Goal: Check status: Check status

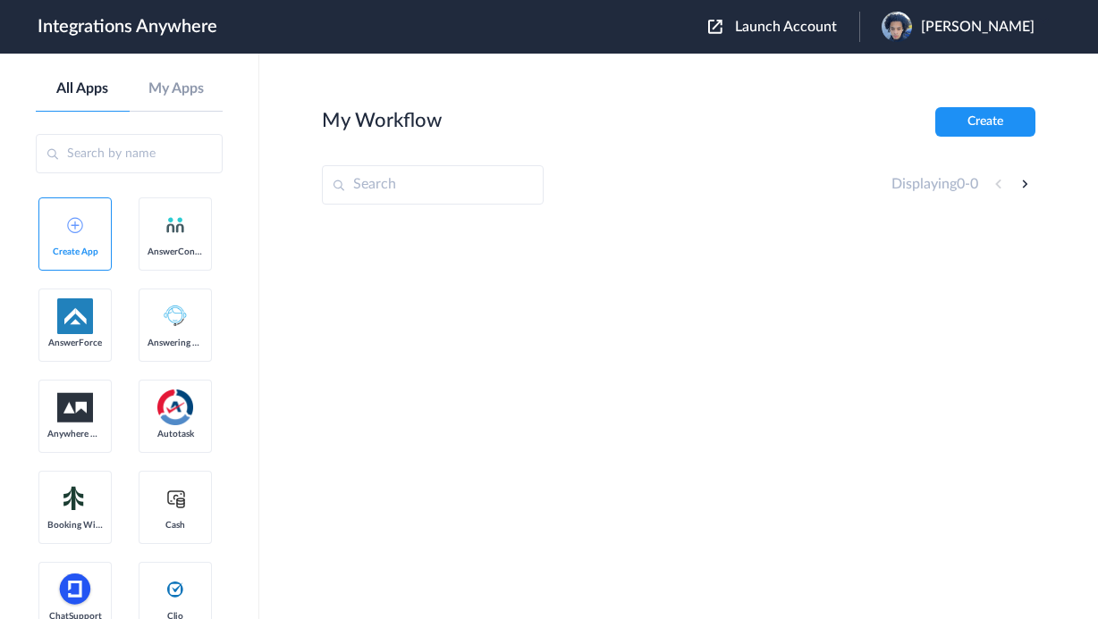
click at [437, 196] on input "text" at bounding box center [433, 184] width 222 height 39
click at [811, 32] on span "Launch Account" at bounding box center [786, 27] width 102 height 14
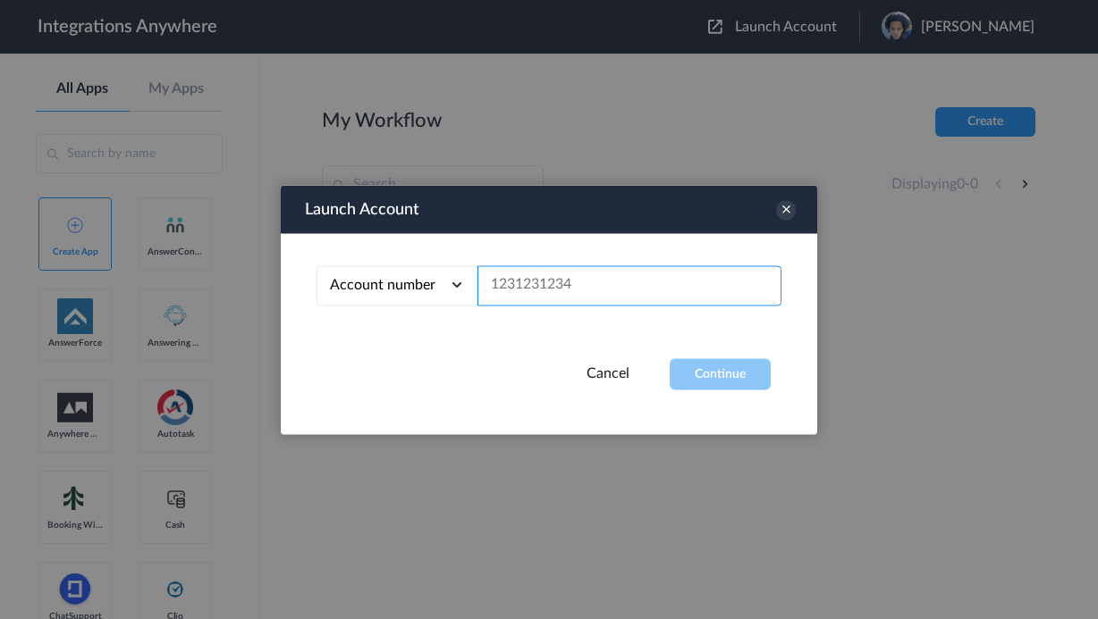
click at [635, 280] on input "text" at bounding box center [629, 285] width 304 height 40
paste input "3029856951"
type input "3029856951"
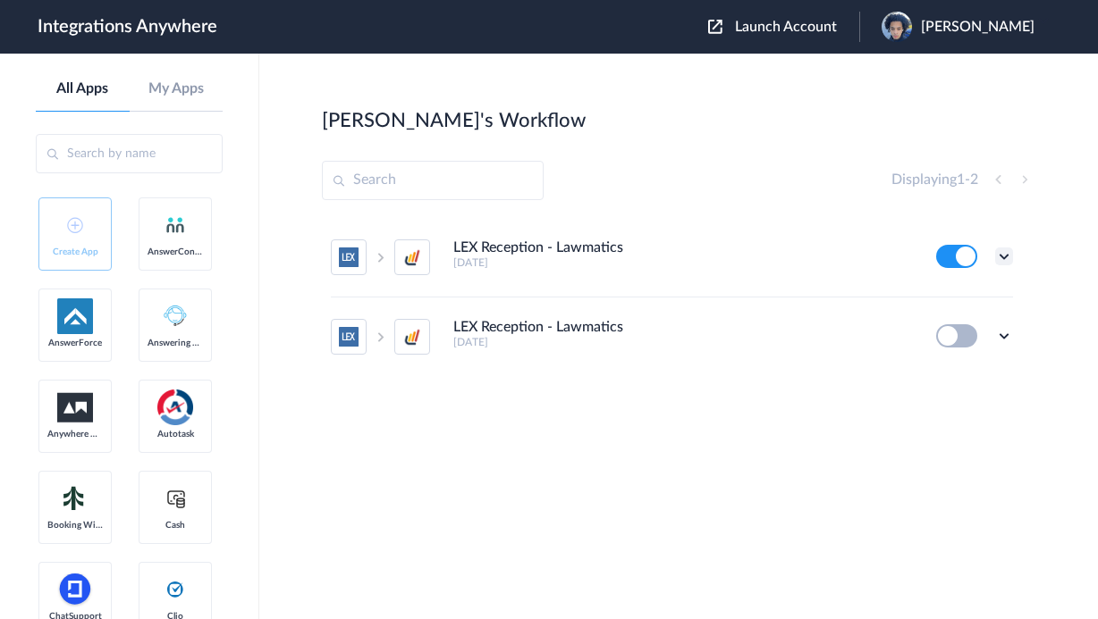
click at [1001, 253] on icon at bounding box center [1004, 257] width 18 height 18
click at [959, 332] on link "Task history" at bounding box center [953, 330] width 86 height 13
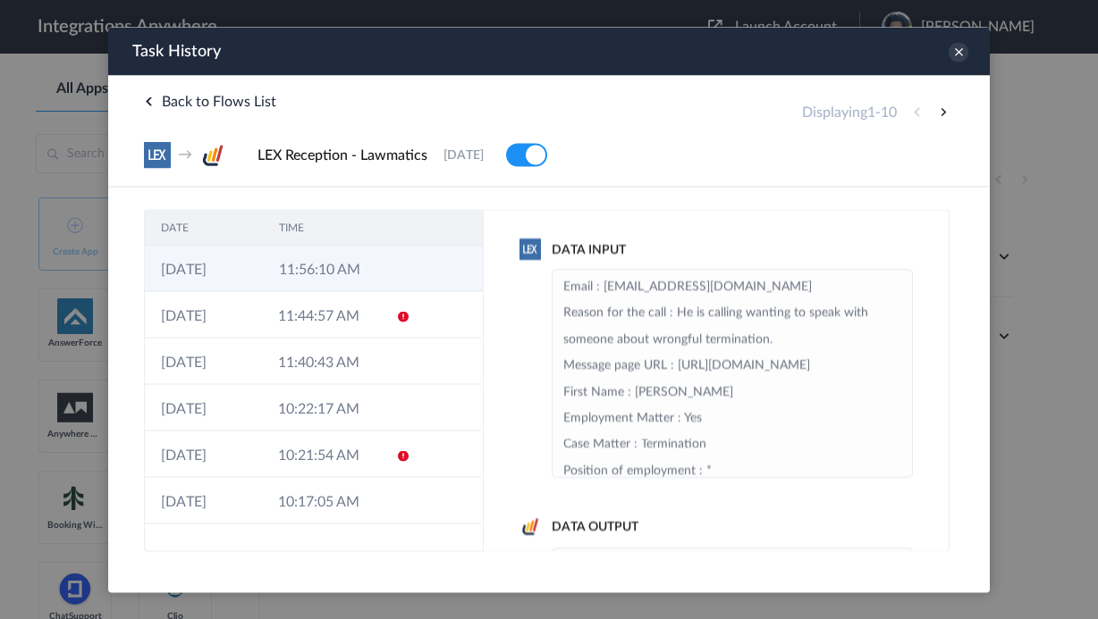
click at [426, 263] on td at bounding box center [449, 268] width 68 height 46
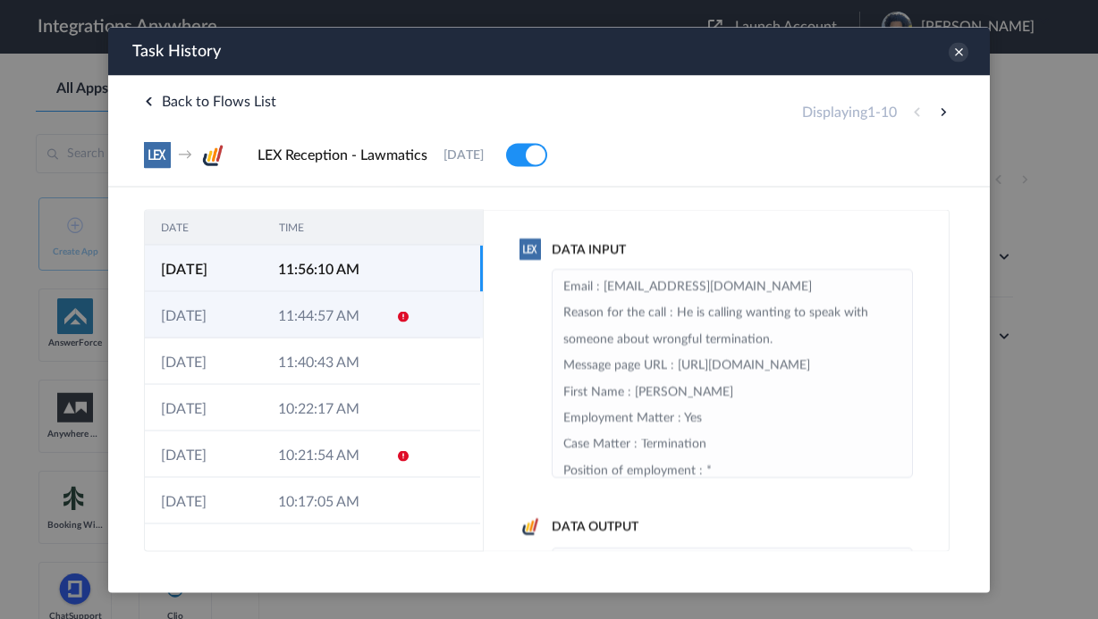
click at [404, 295] on td at bounding box center [397, 314] width 34 height 46
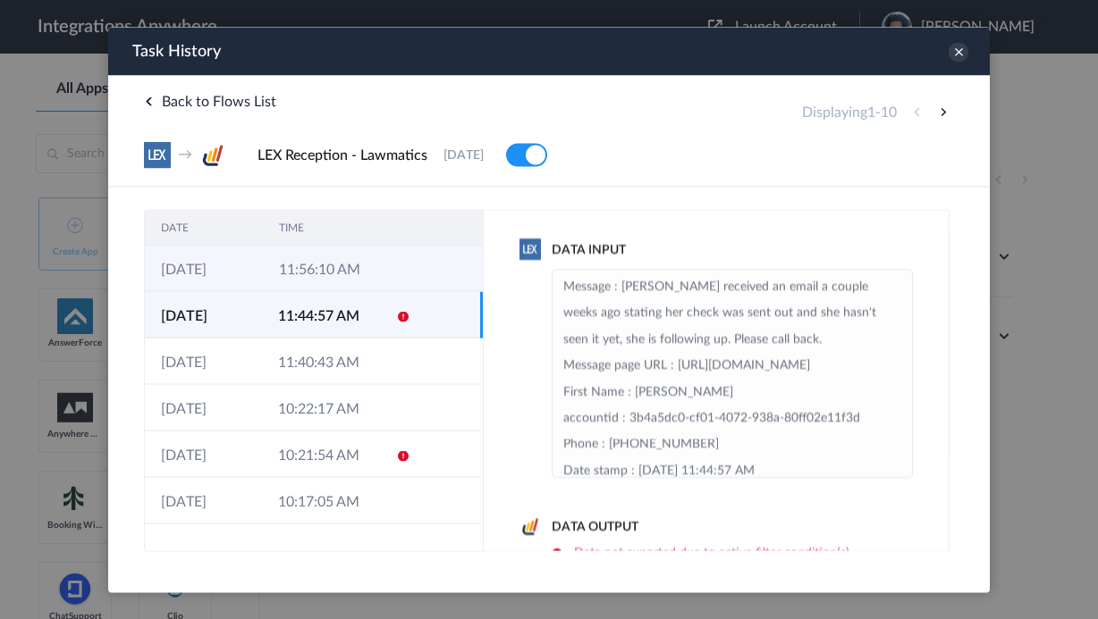
click at [393, 264] on td at bounding box center [399, 268] width 34 height 46
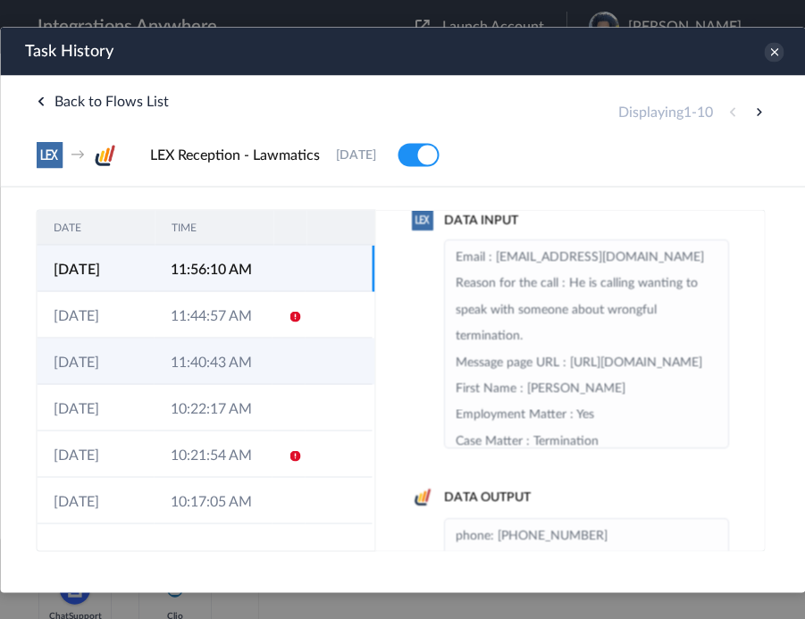
click at [257, 373] on td "11:40:43 AM" at bounding box center [212, 361] width 117 height 46
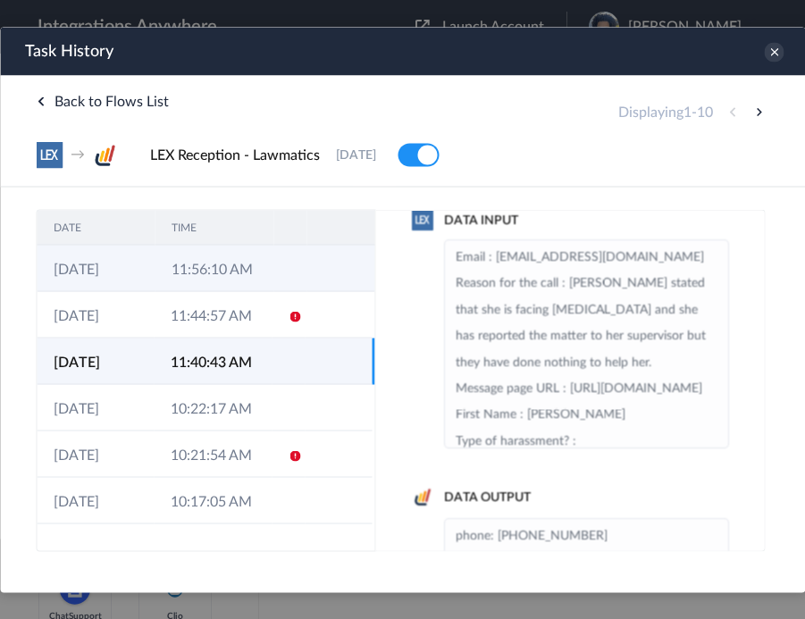
click at [307, 272] on td at bounding box center [341, 268] width 68 height 46
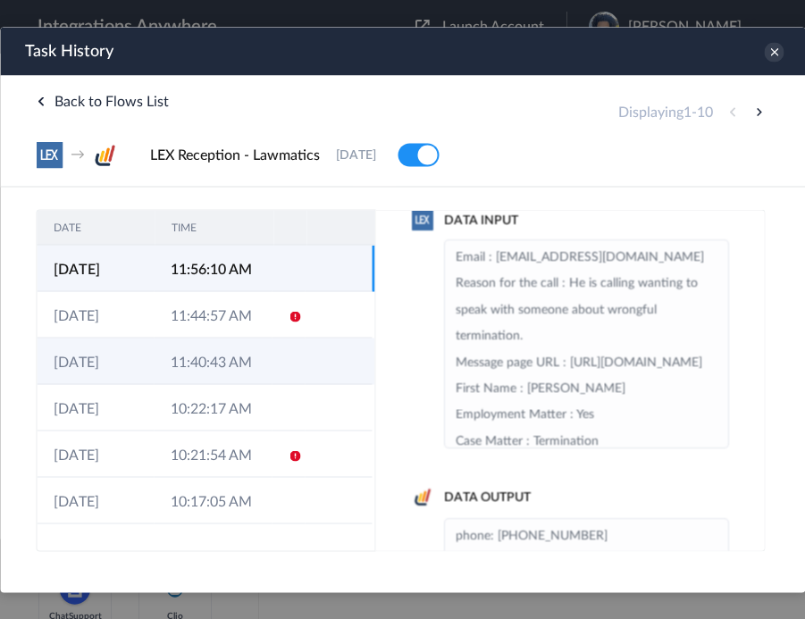
click at [253, 358] on td "11:40:43 AM" at bounding box center [212, 361] width 117 height 46
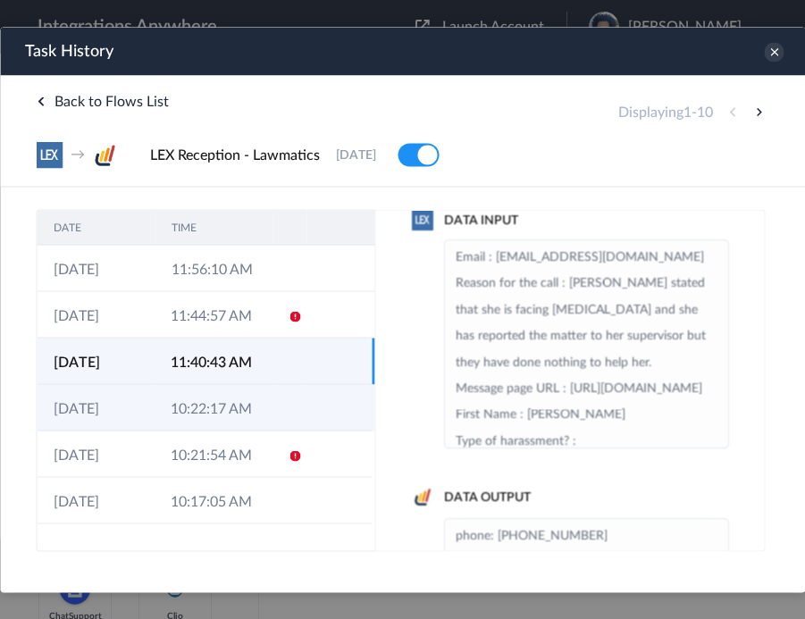
click at [258, 413] on td "10:22:17 AM" at bounding box center [212, 407] width 117 height 46
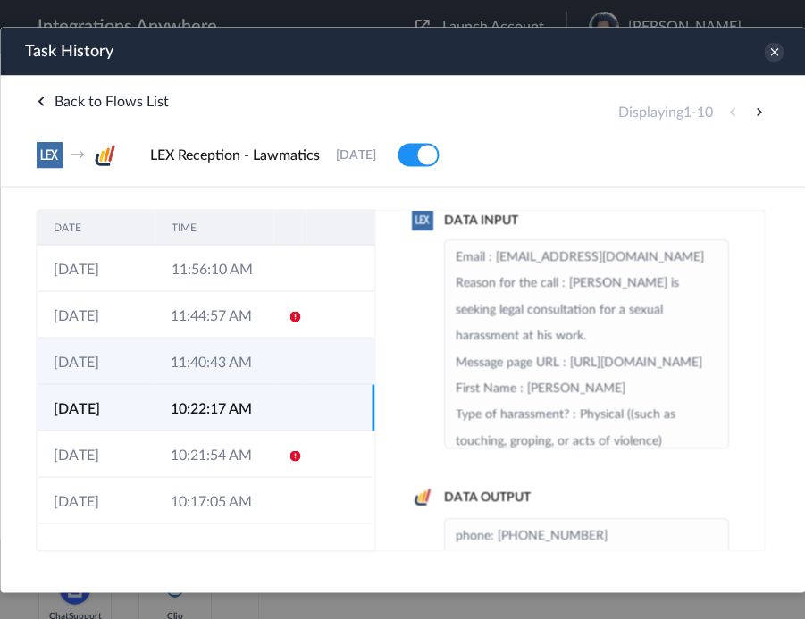
click at [288, 369] on icon at bounding box center [295, 363] width 14 height 14
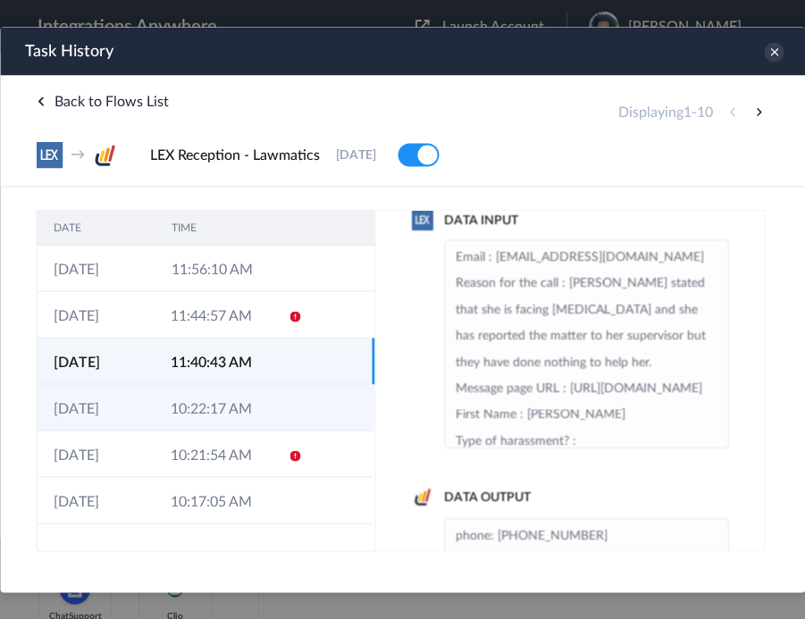
click at [272, 405] on td at bounding box center [289, 407] width 34 height 46
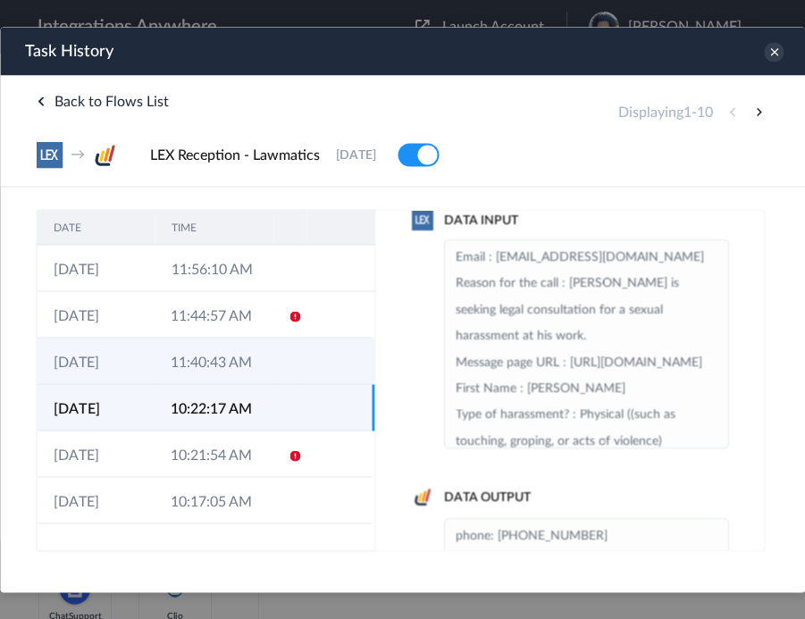
click at [308, 363] on td at bounding box center [338, 361] width 67 height 46
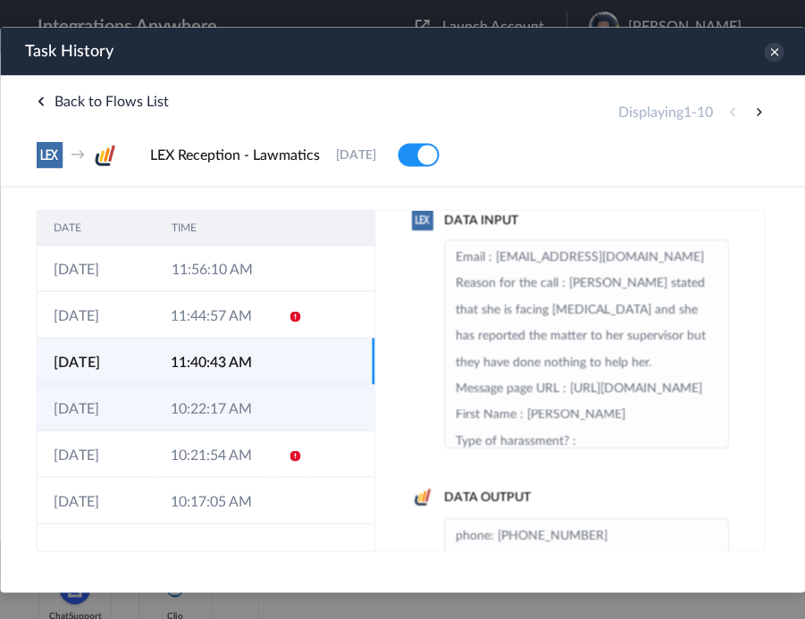
click at [295, 401] on td at bounding box center [289, 407] width 34 height 46
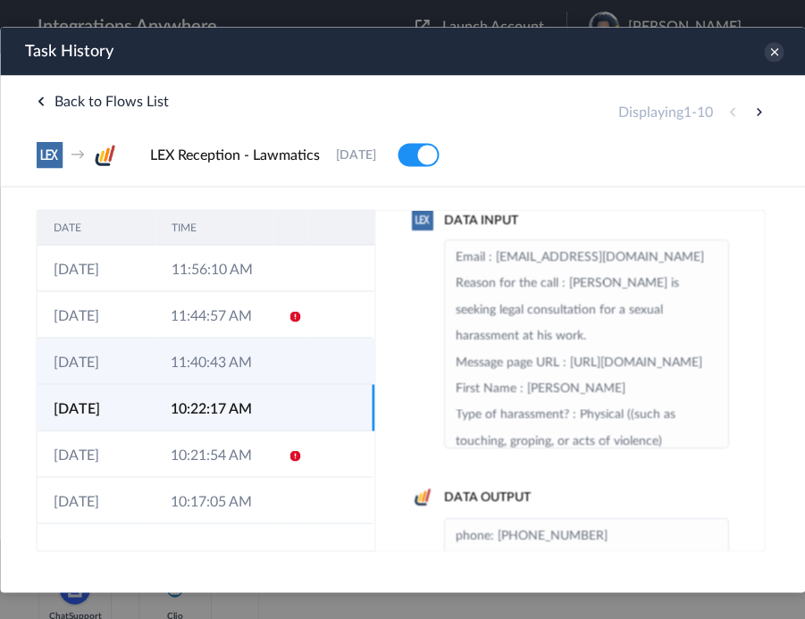
click at [300, 358] on td at bounding box center [289, 361] width 34 height 46
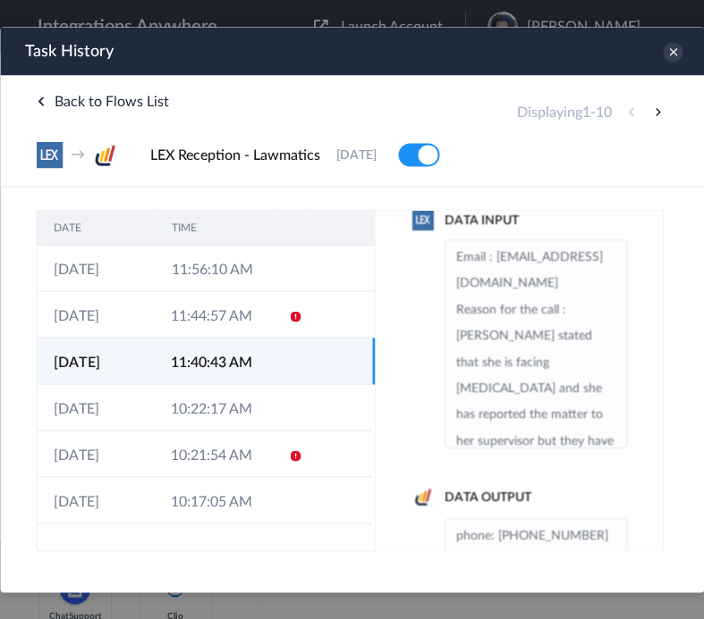
click at [3, 265] on div "DATE TIME [DATE] 11:56:10 AM [DATE] 11:44:57 AM [DATE] 11:40:43 AM [DATE] 10:22…" at bounding box center [352, 369] width 704 height 365
click at [18, 552] on html "Task History The system encountered four errors. Check More x Back to Flows Lis…" at bounding box center [352, 289] width 704 height 525
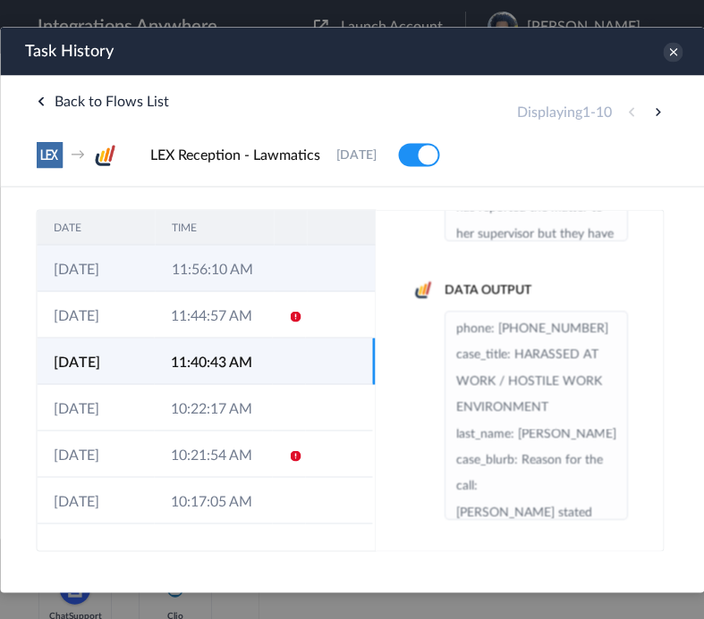
click at [279, 265] on td at bounding box center [291, 268] width 34 height 46
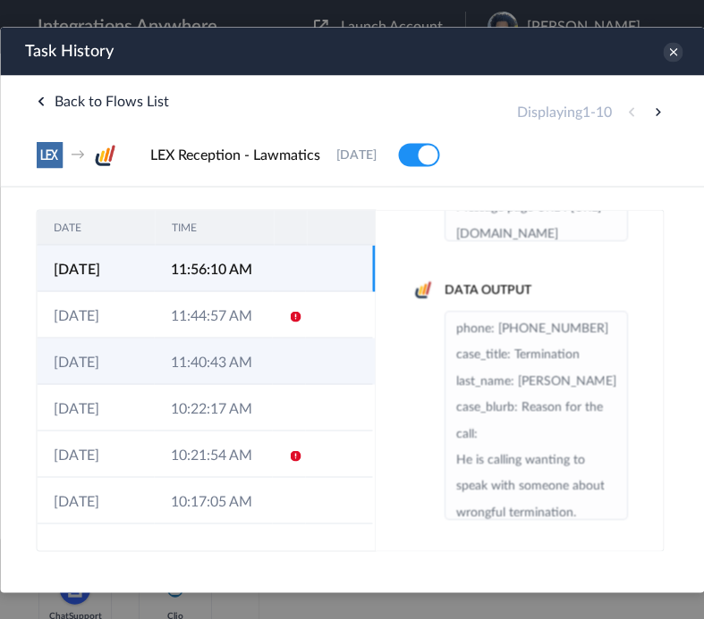
click at [247, 368] on td "11:40:43 AM" at bounding box center [212, 361] width 117 height 46
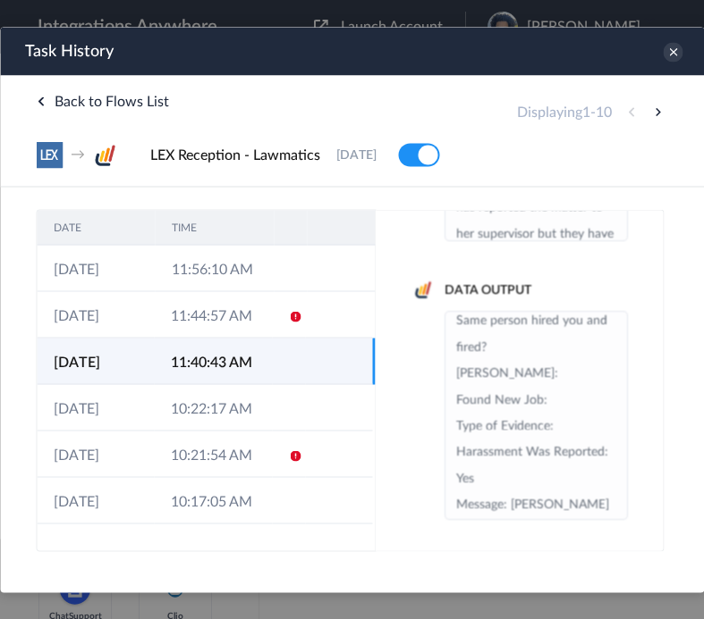
scroll to position [678, 0]
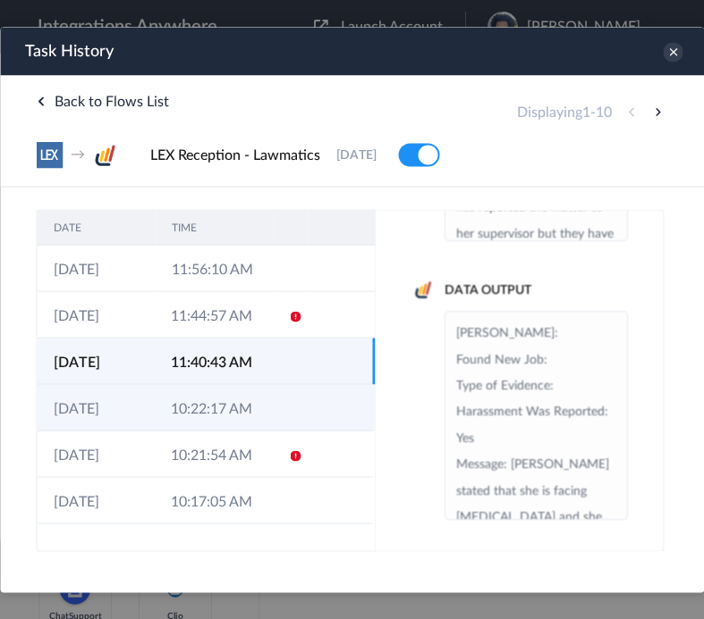
click at [232, 410] on td "10:22:17 AM" at bounding box center [212, 407] width 117 height 46
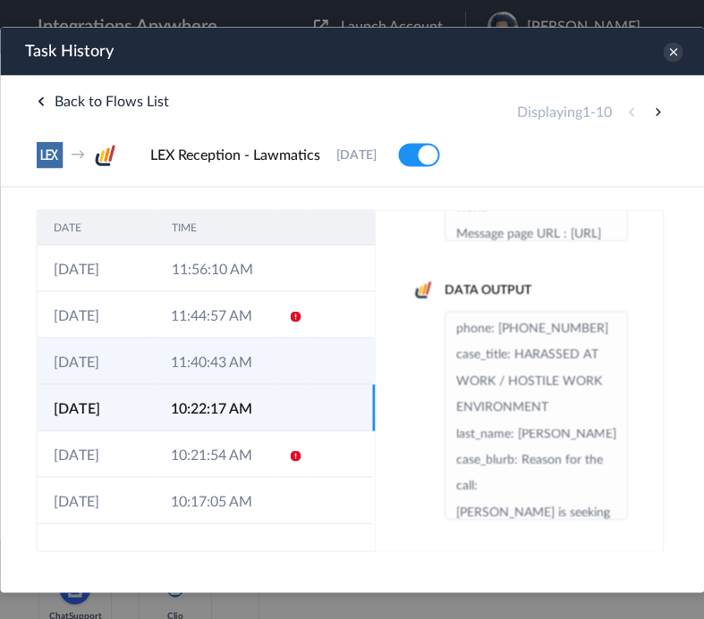
click at [272, 378] on td at bounding box center [289, 361] width 34 height 46
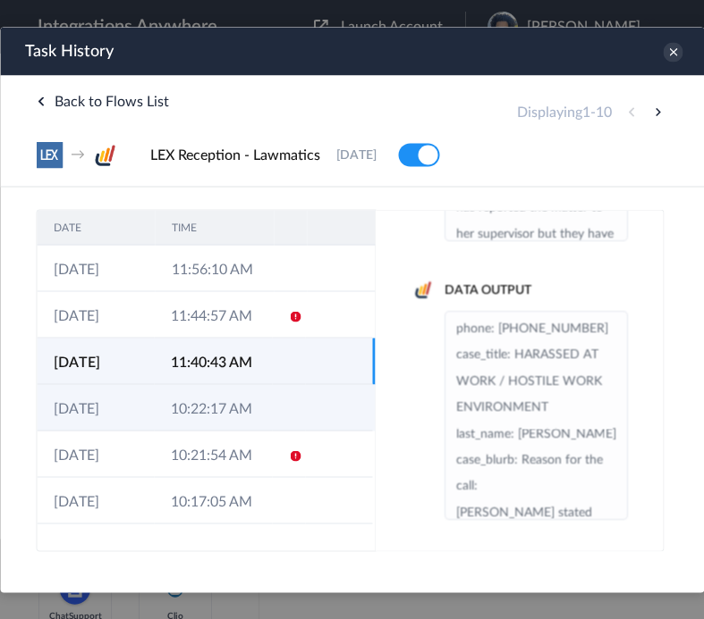
click at [252, 431] on td "10:22:17 AM" at bounding box center [212, 407] width 117 height 46
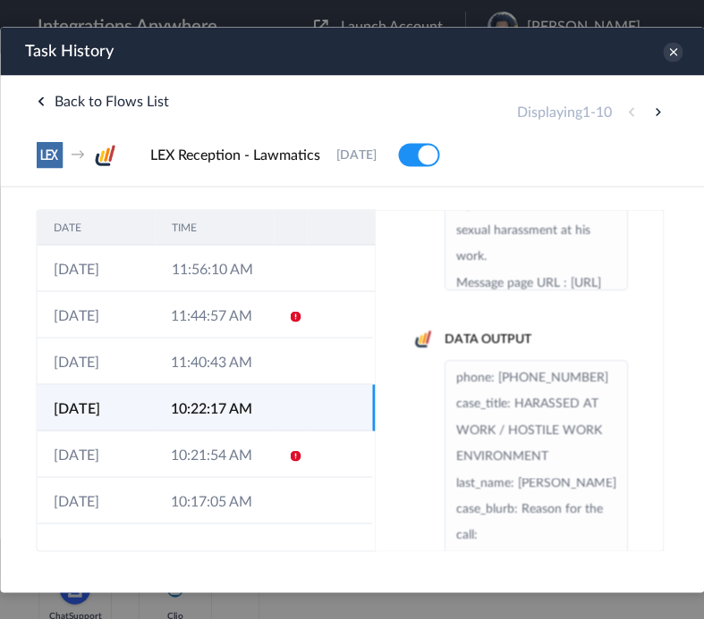
scroll to position [236, 0]
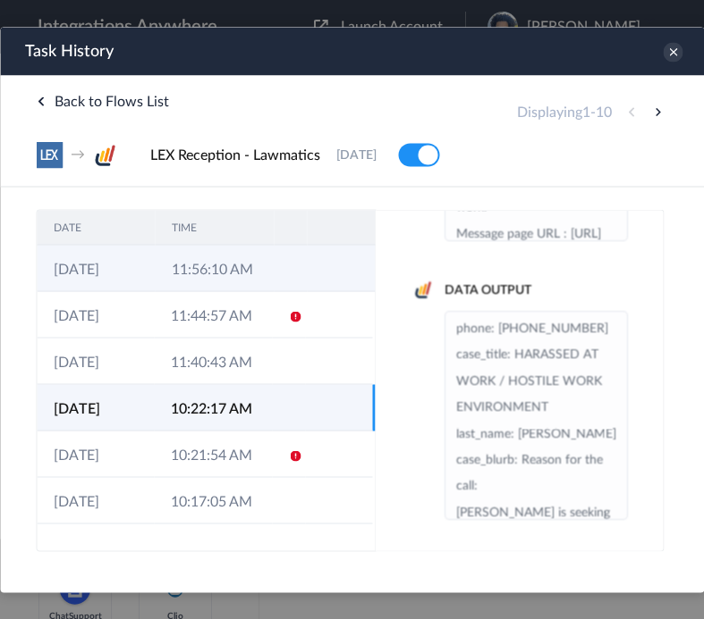
click at [260, 274] on td "11:56:10 AM" at bounding box center [214, 268] width 118 height 46
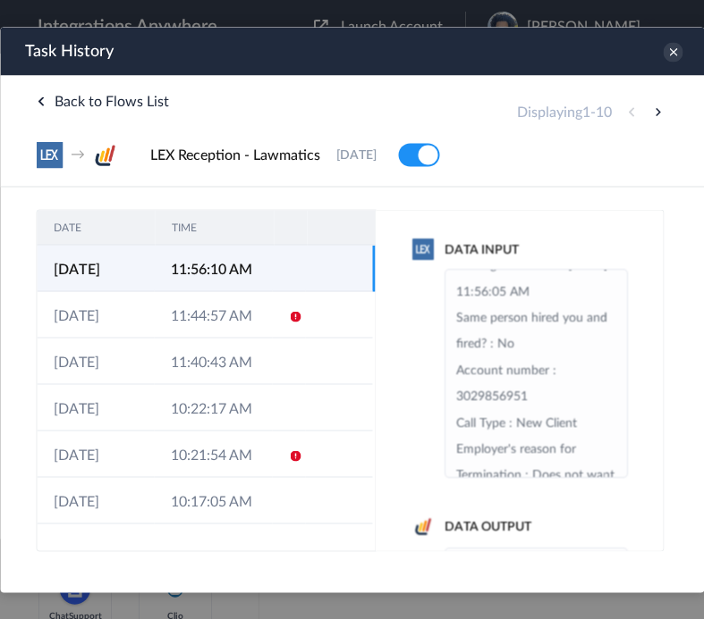
scroll to position [750, 0]
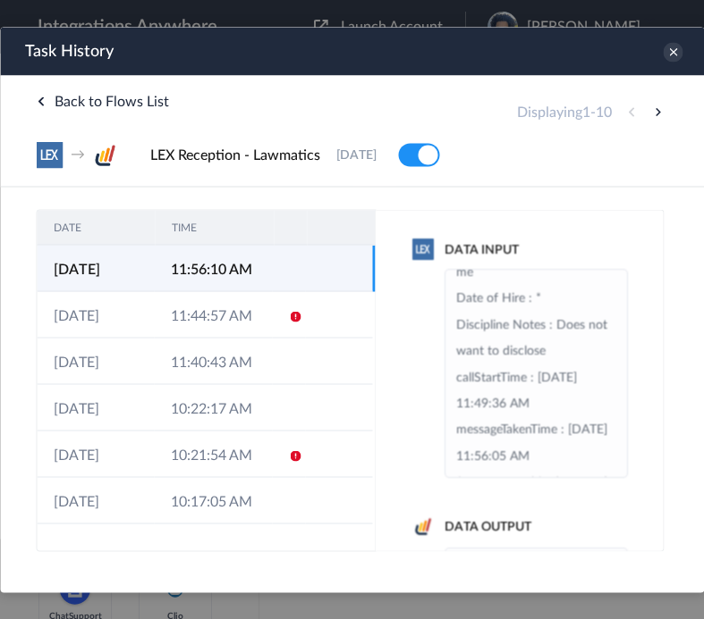
click at [582, 212] on div "Data Input Email : [EMAIL_ADDRESS][DOMAIN_NAME] Reason for the call : He is cal…" at bounding box center [519, 380] width 288 height 342
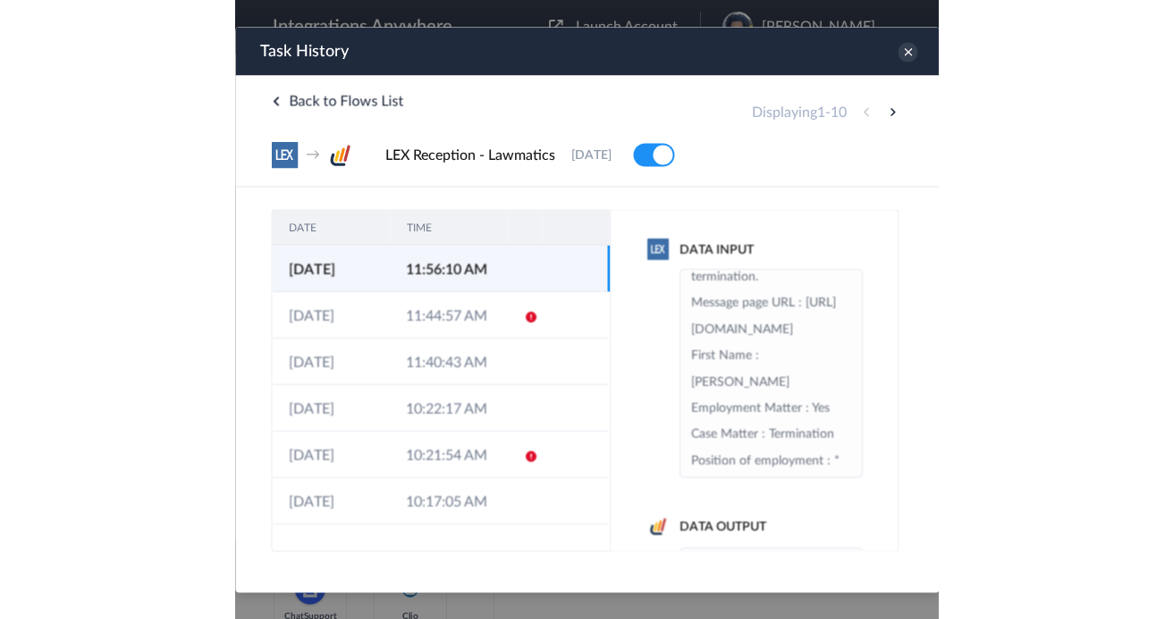
scroll to position [0, 0]
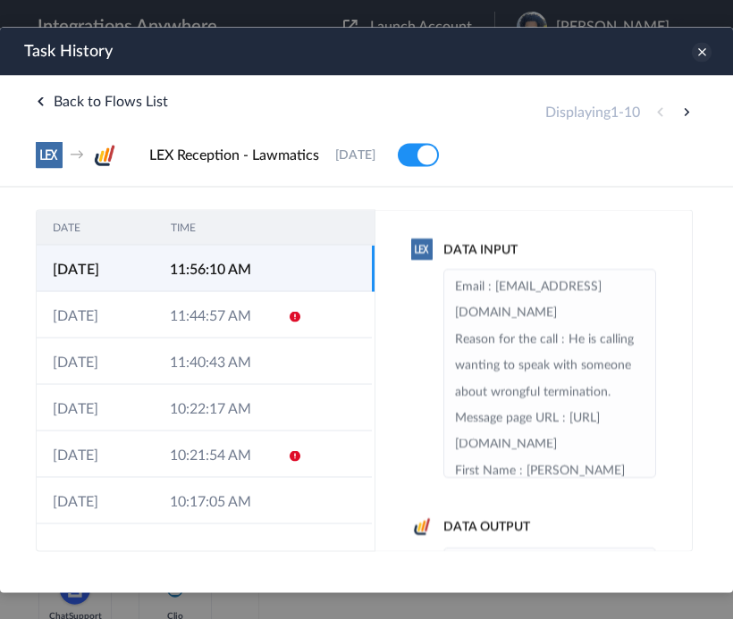
click at [704, 58] on icon at bounding box center [702, 52] width 20 height 20
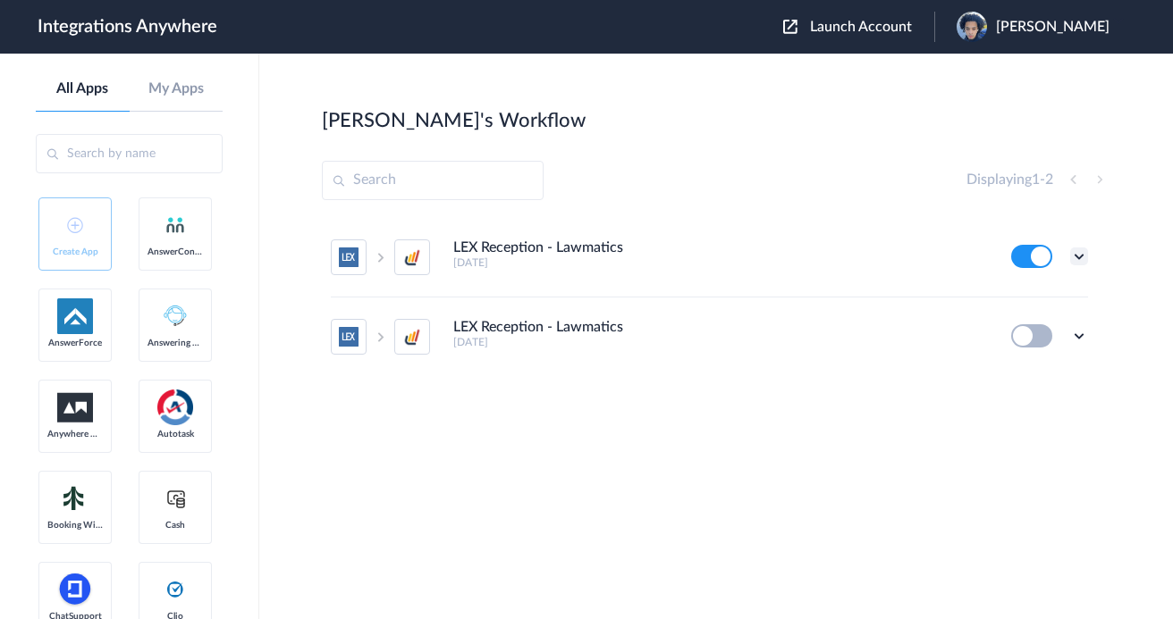
click at [1080, 256] on icon at bounding box center [1079, 257] width 18 height 18
click at [1063, 330] on link "Task history" at bounding box center [1028, 330] width 86 height 13
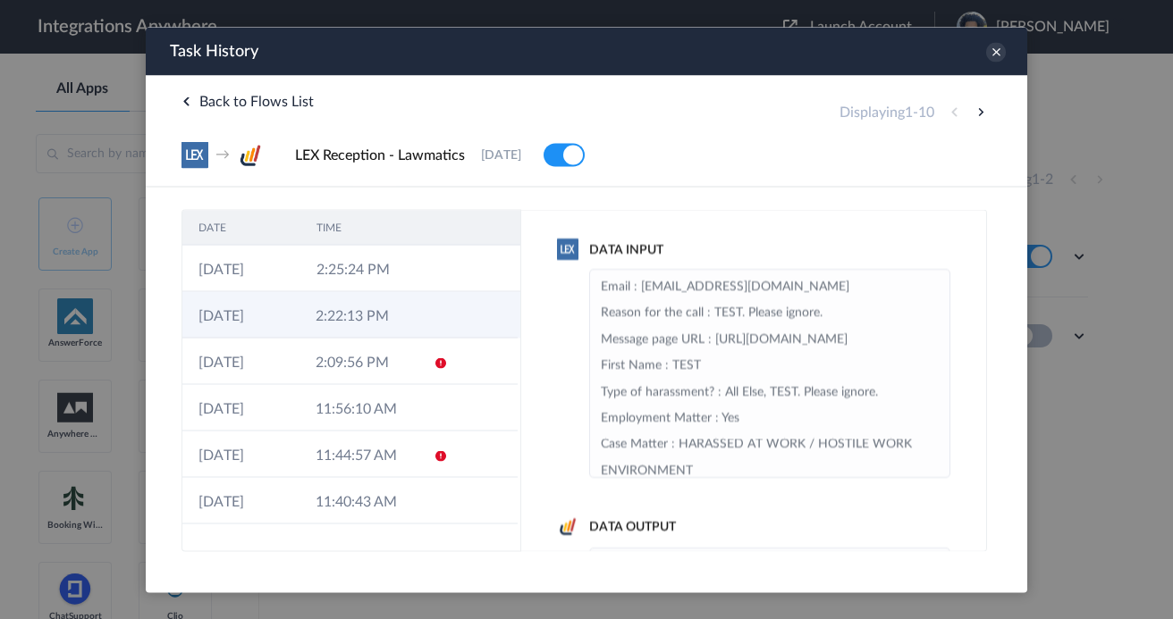
click at [438, 314] on icon at bounding box center [441, 316] width 14 height 14
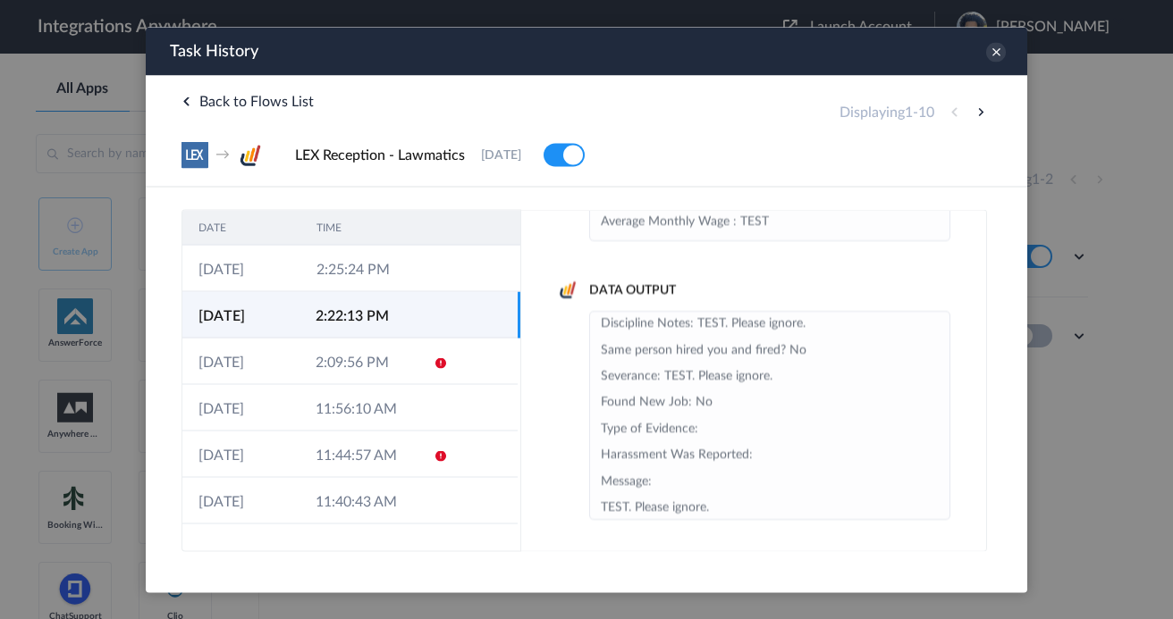
scroll to position [302, 0]
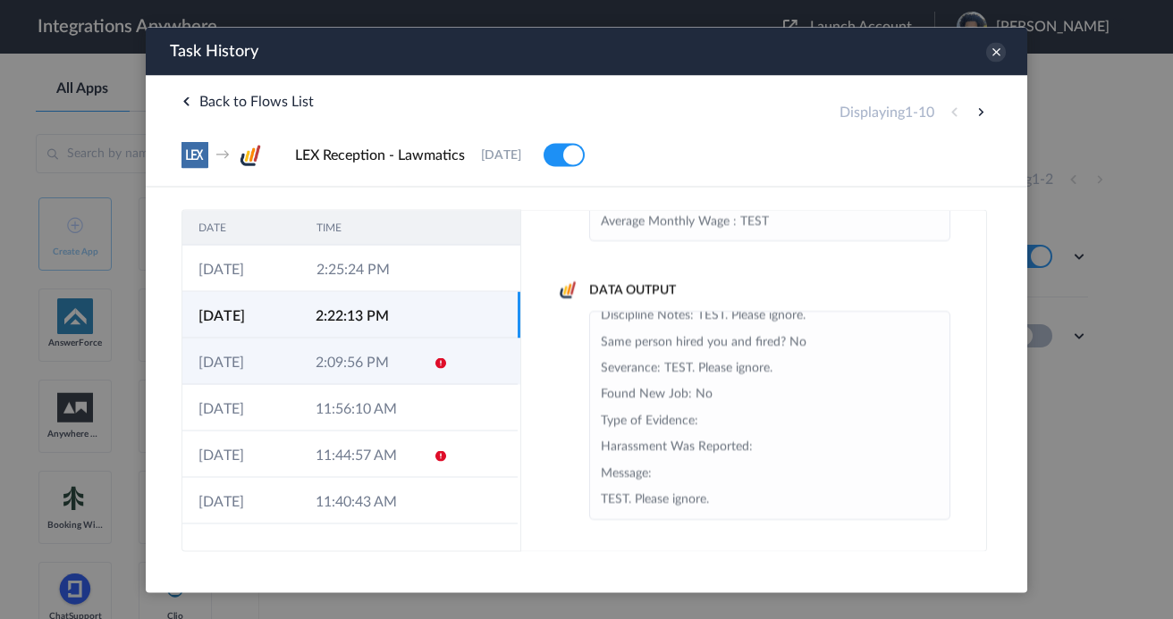
click at [428, 361] on td at bounding box center [434, 361] width 34 height 46
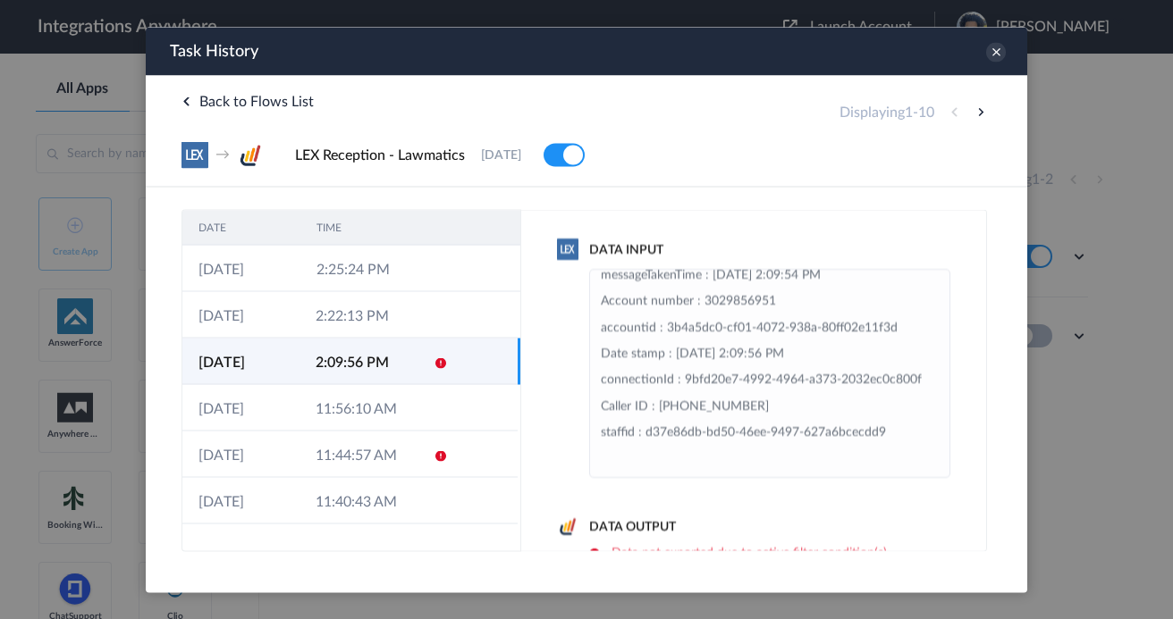
scroll to position [143, 0]
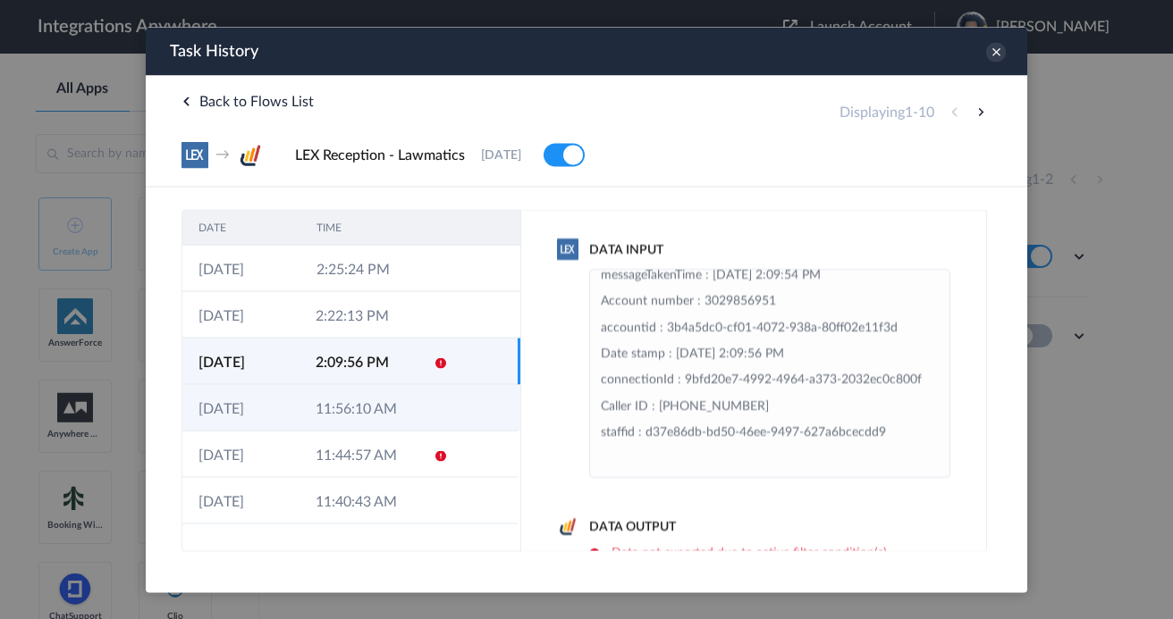
click at [410, 412] on td "11:56:10 AM" at bounding box center [357, 407] width 117 height 46
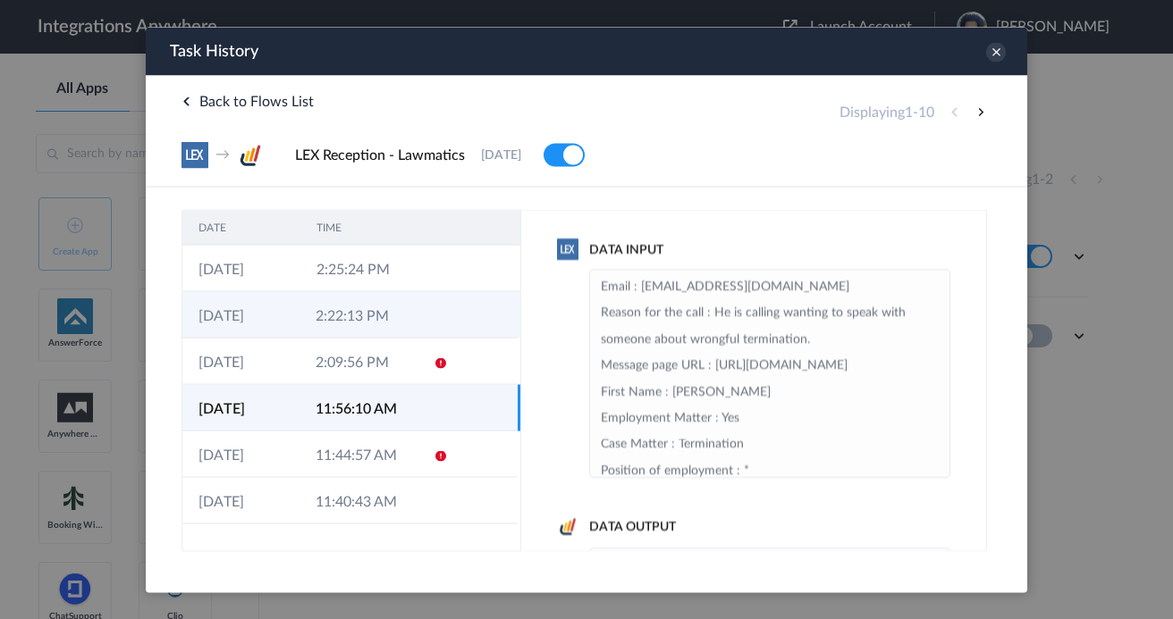
click at [441, 321] on icon at bounding box center [441, 316] width 14 height 14
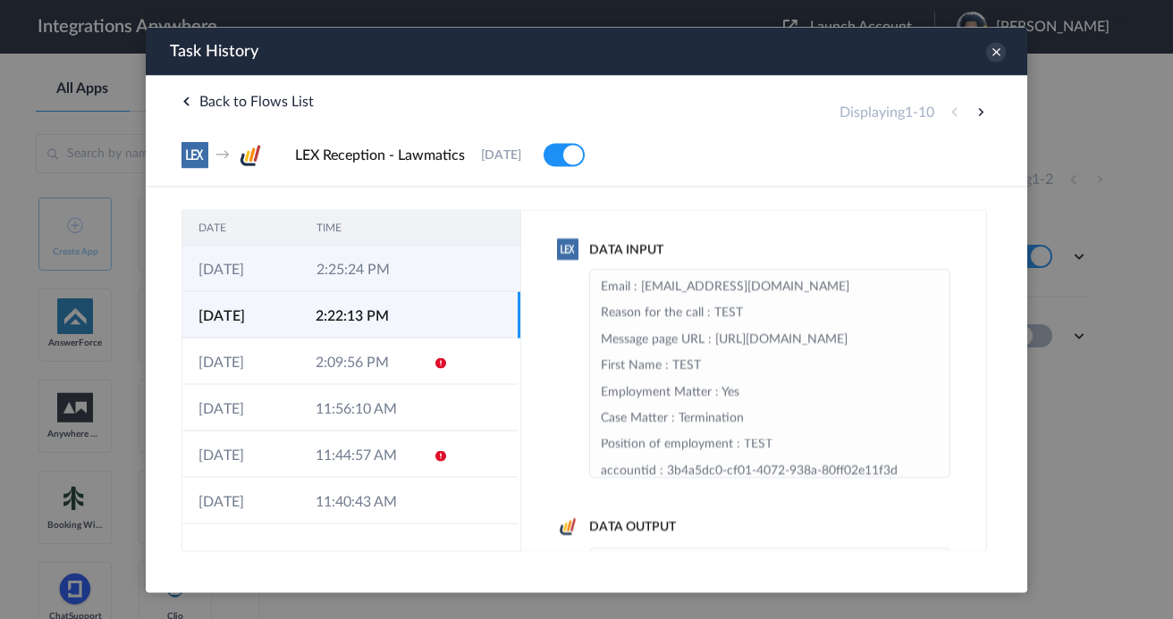
click at [459, 258] on td at bounding box center [486, 268] width 68 height 46
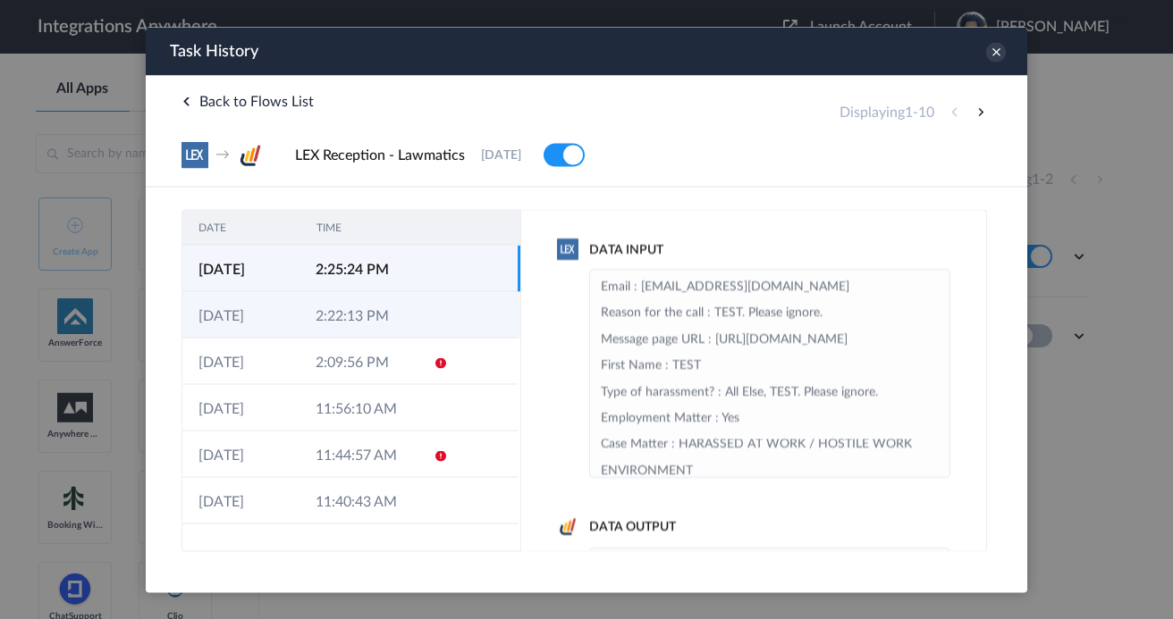
click at [460, 316] on td at bounding box center [484, 314] width 67 height 46
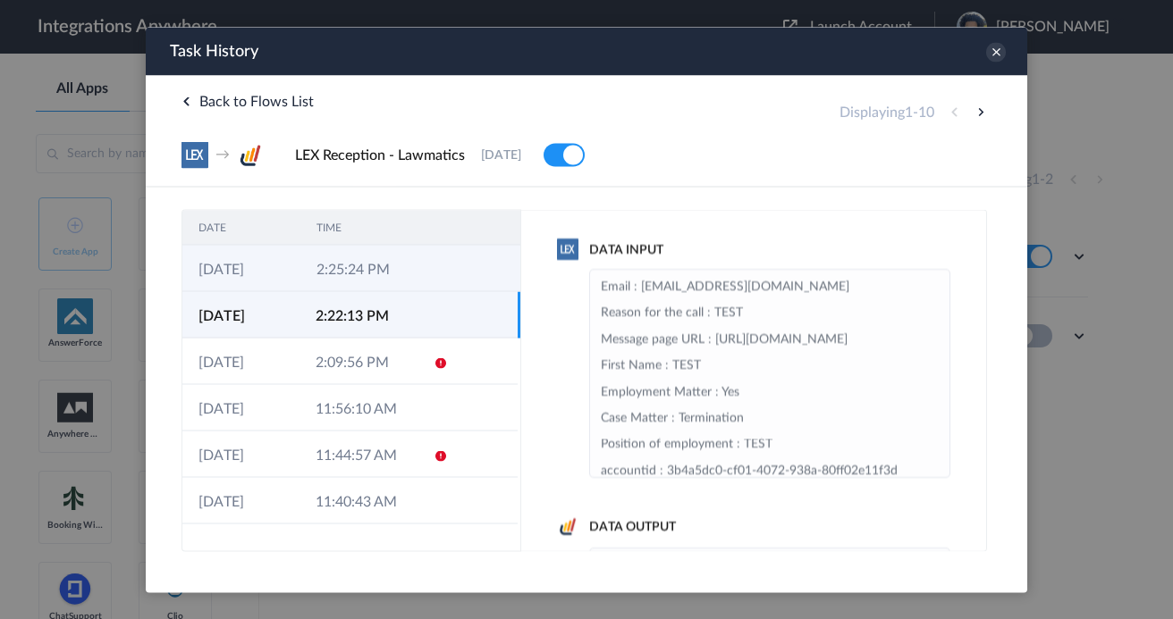
click at [468, 271] on td at bounding box center [486, 268] width 68 height 46
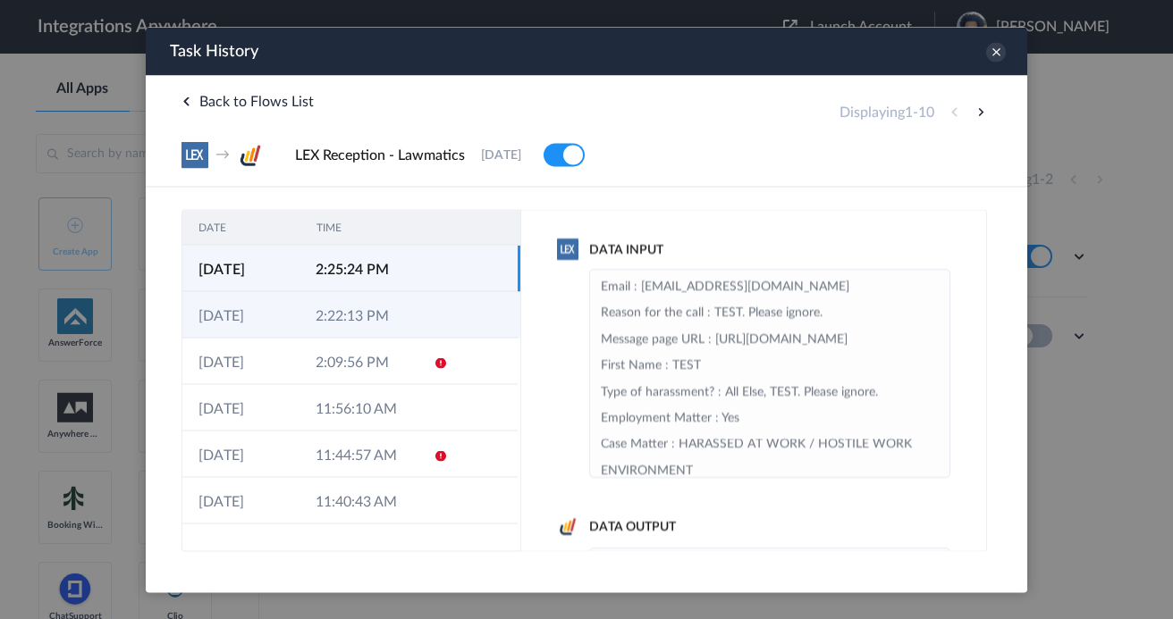
click at [459, 315] on td at bounding box center [484, 314] width 67 height 46
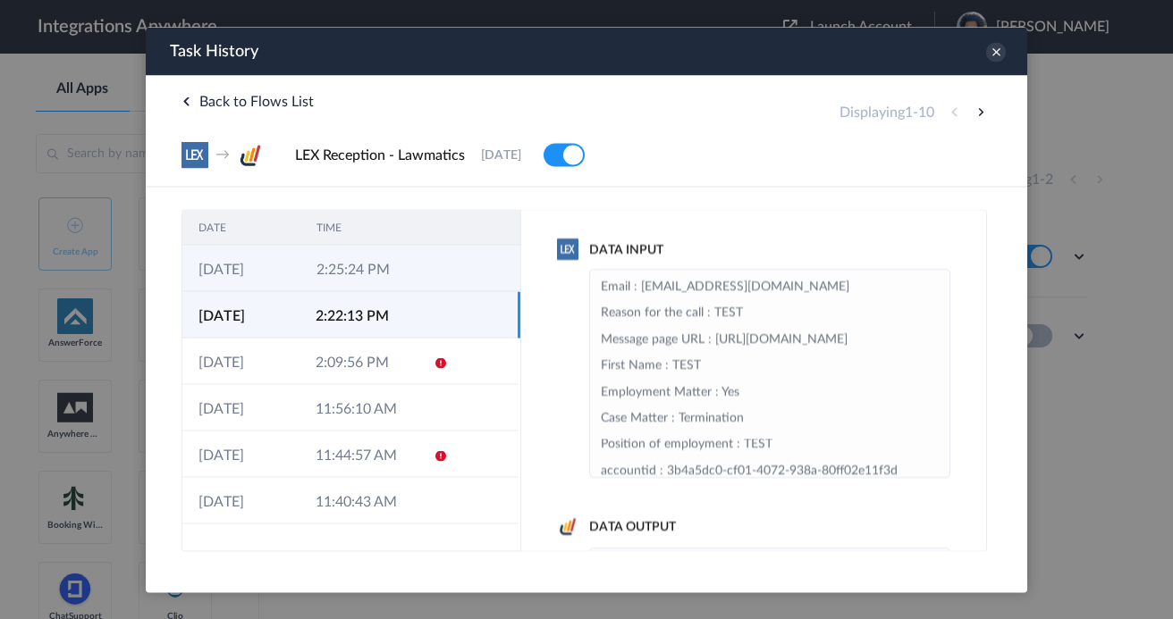
click at [460, 270] on td at bounding box center [486, 268] width 68 height 46
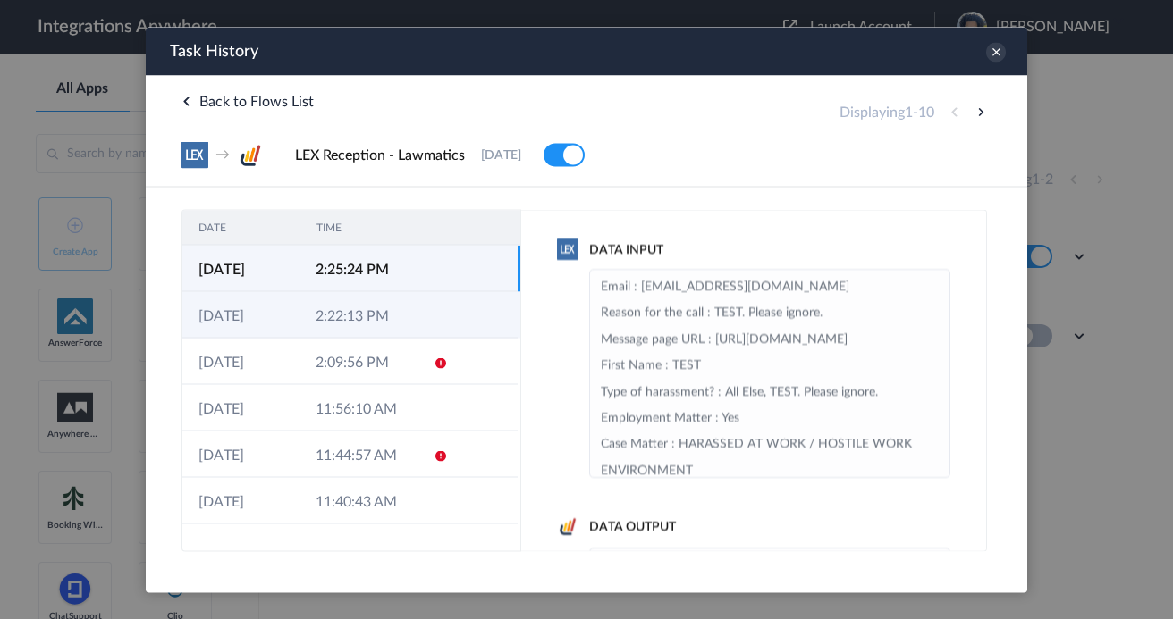
click at [434, 316] on icon at bounding box center [441, 316] width 14 height 14
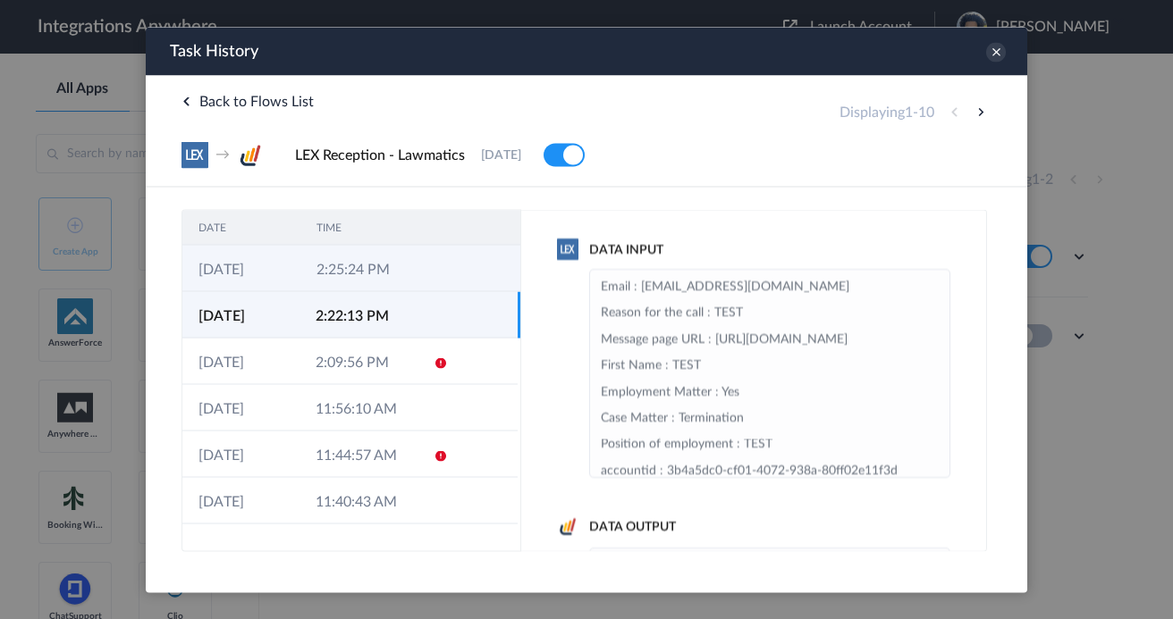
click at [454, 263] on td at bounding box center [486, 268] width 68 height 46
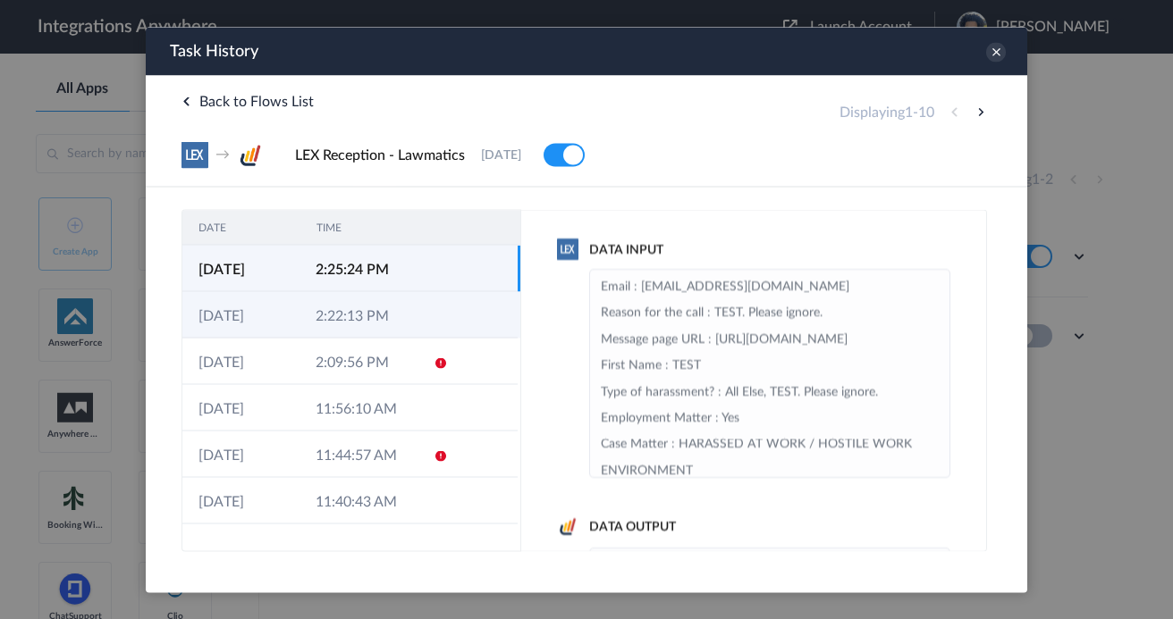
click at [440, 324] on icon at bounding box center [441, 316] width 14 height 14
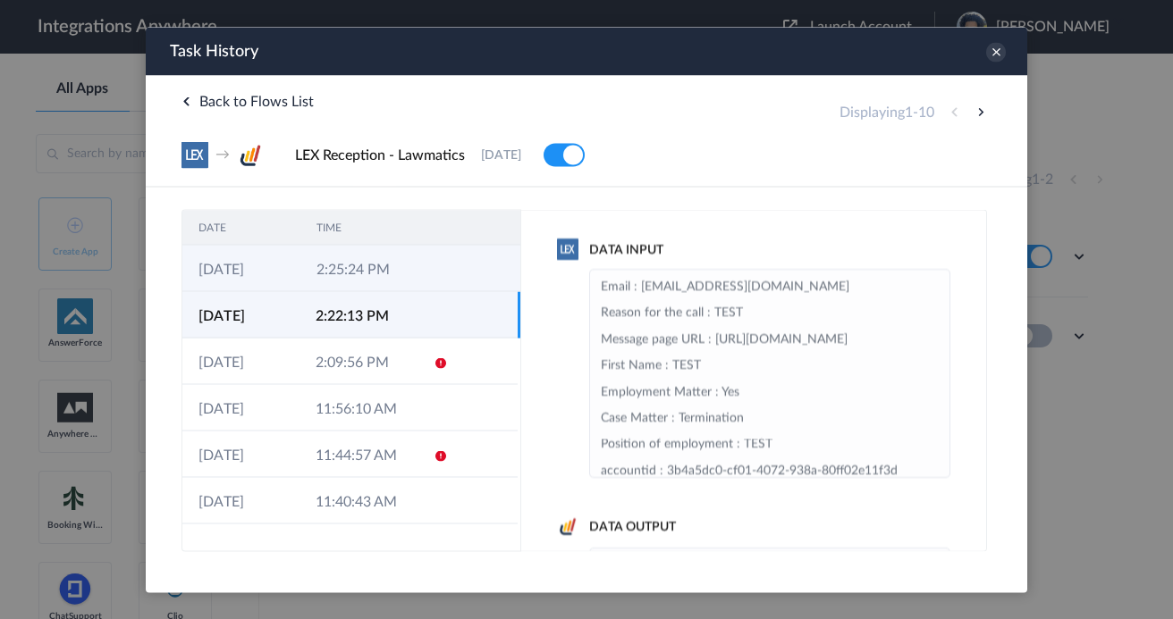
click at [473, 257] on td at bounding box center [486, 268] width 68 height 46
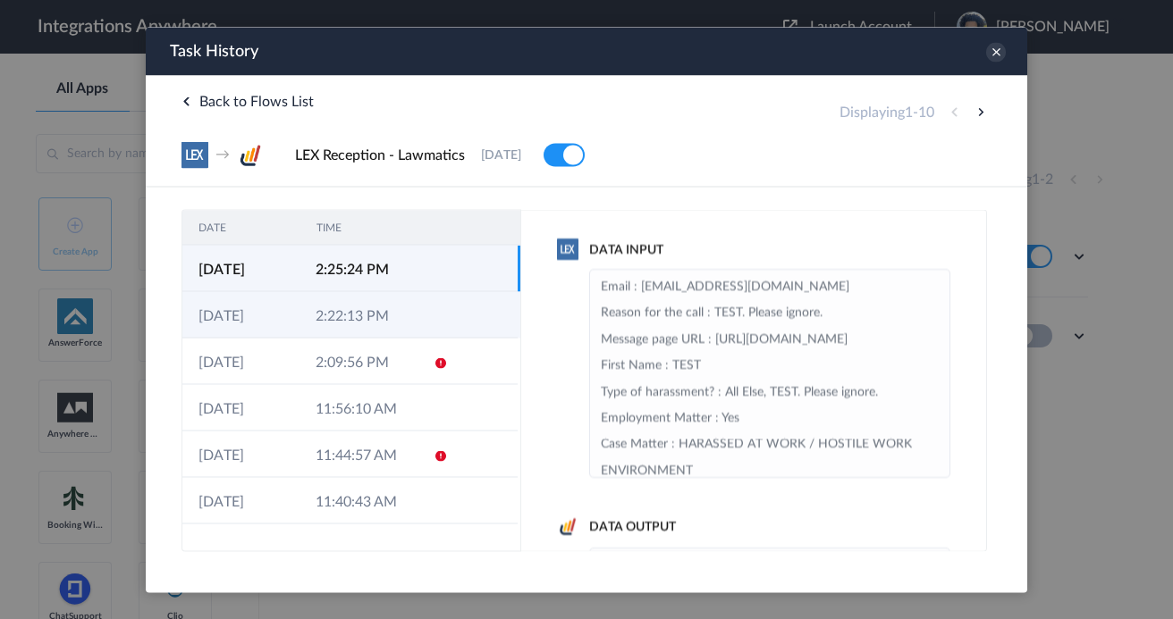
click at [387, 324] on td "2:22:13 PM" at bounding box center [357, 314] width 117 height 46
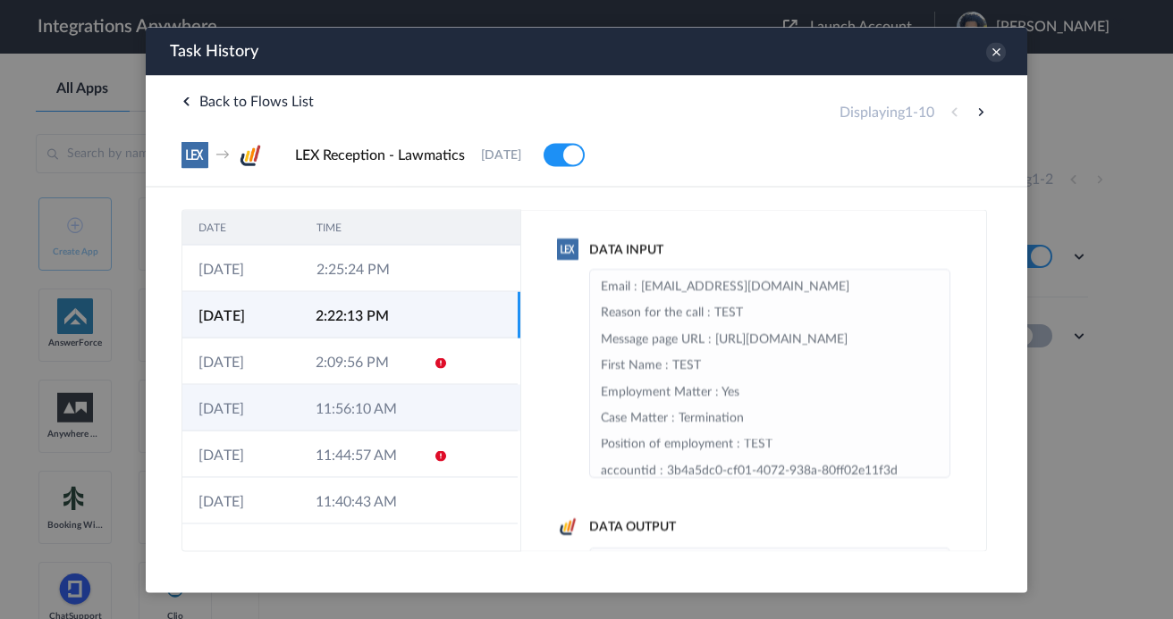
click at [385, 420] on td "11:56:10 AM" at bounding box center [357, 407] width 117 height 46
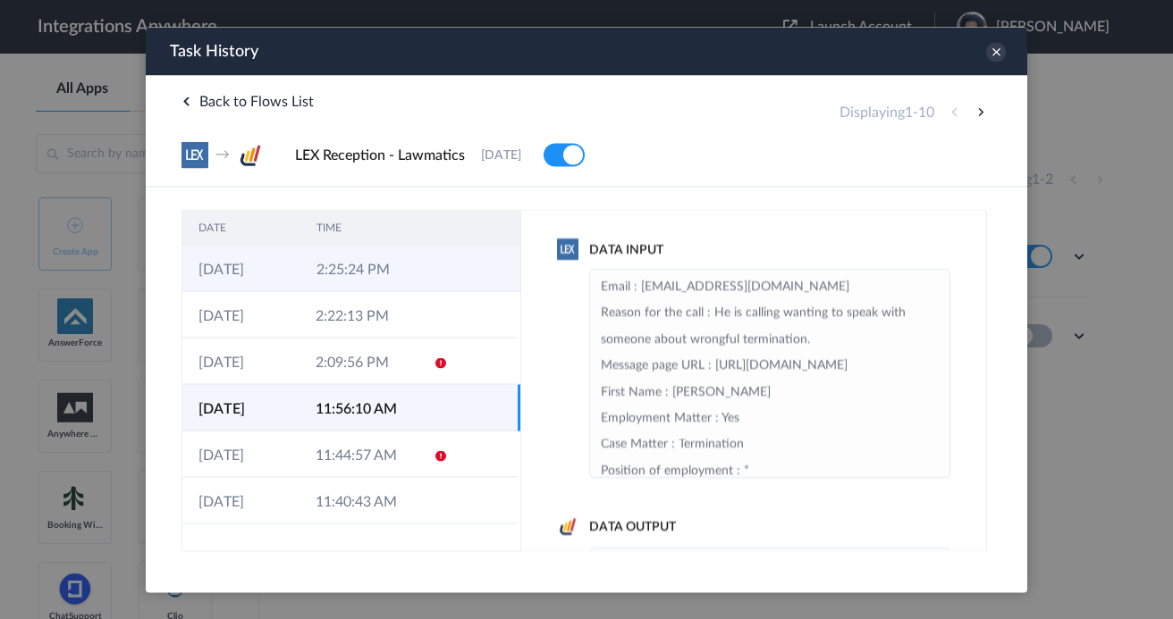
click at [387, 267] on td "2:25:24 PM" at bounding box center [359, 268] width 118 height 46
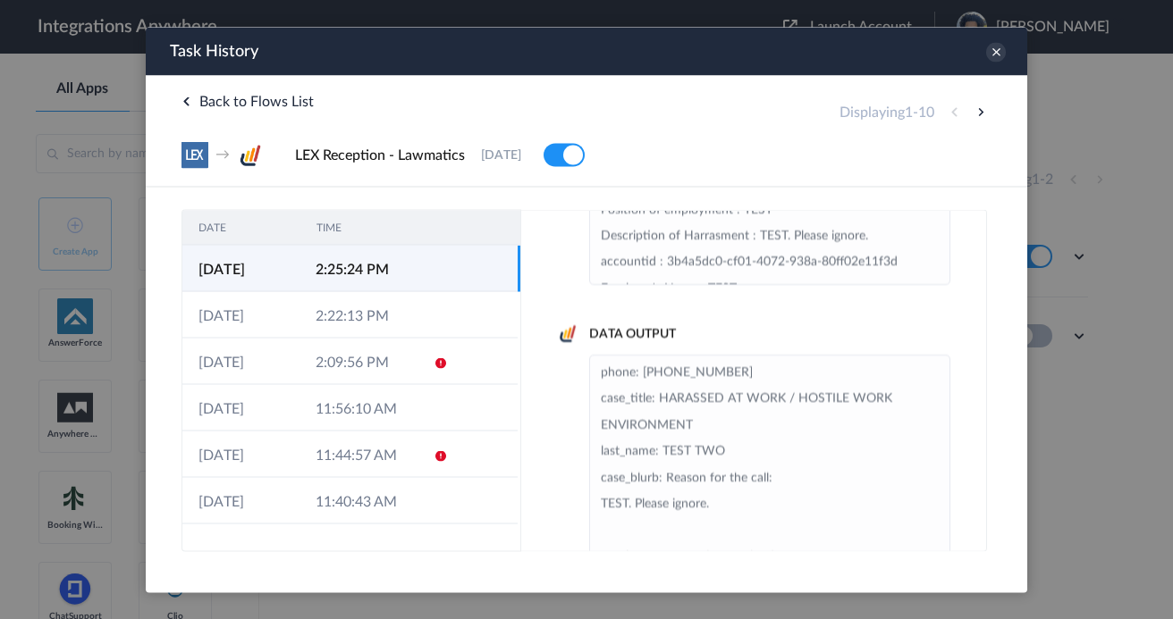
scroll to position [87, 0]
